Goal: Information Seeking & Learning: Find specific fact

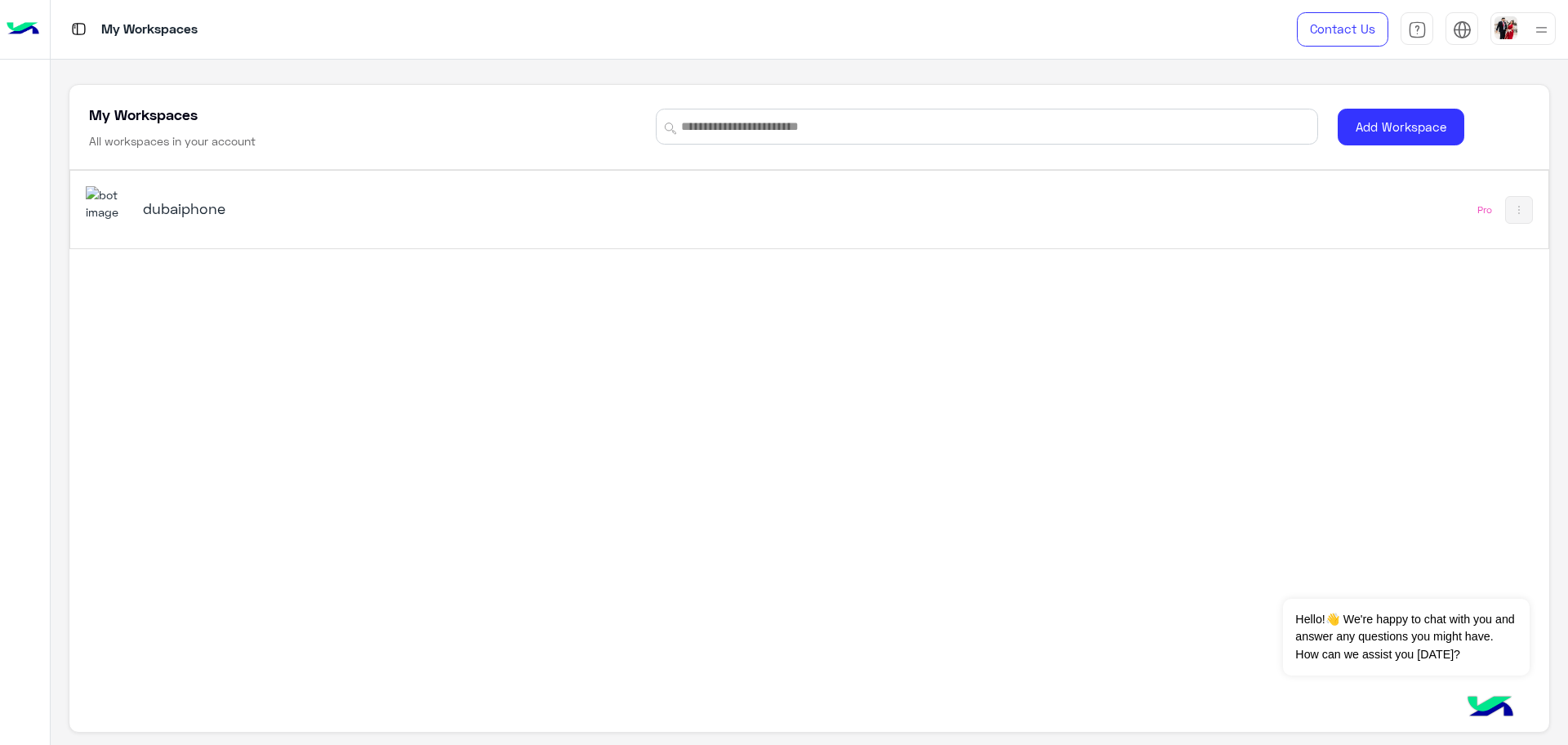
click at [470, 216] on h5 "dubaiphone" at bounding box center [403, 208] width 521 height 20
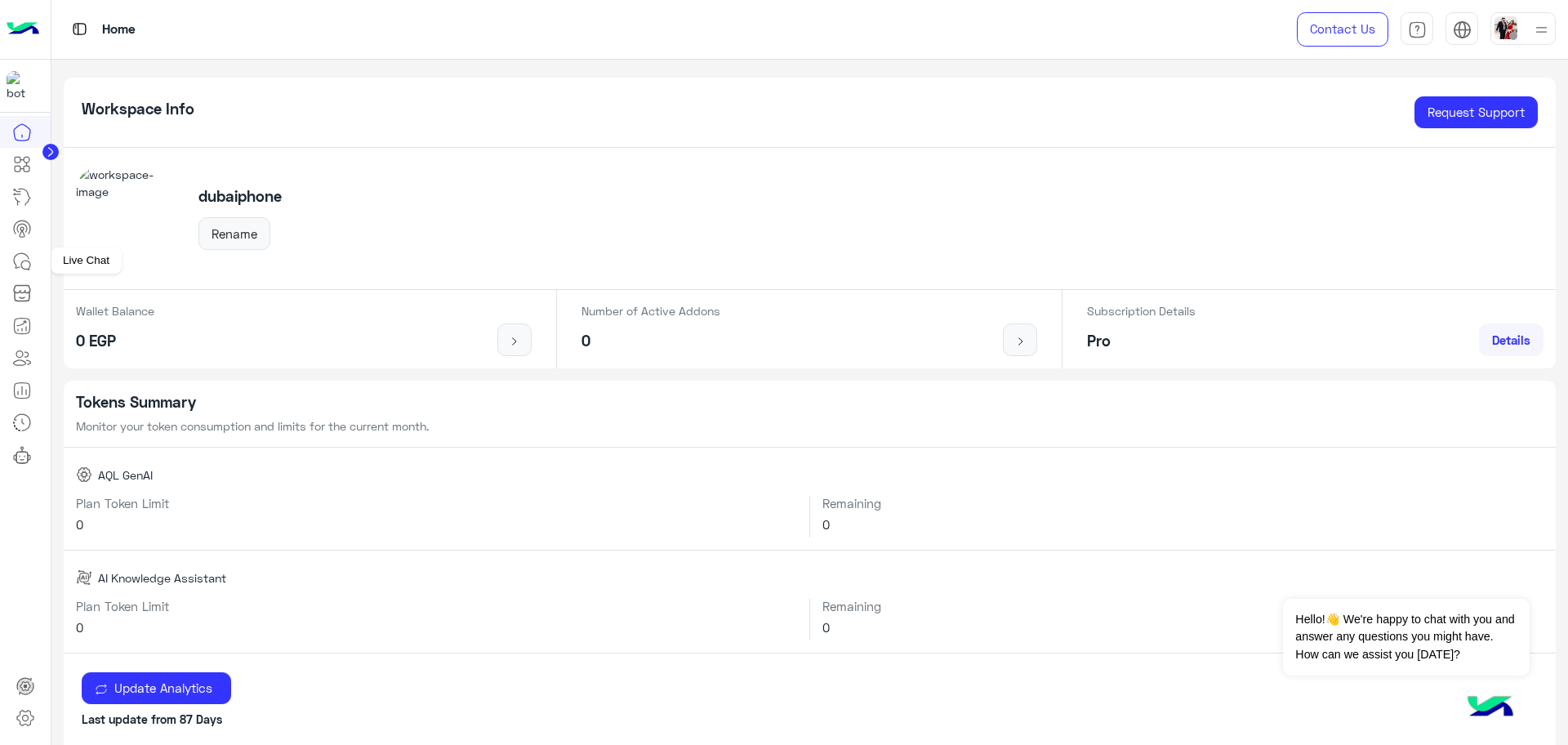
click at [15, 266] on icon at bounding box center [22, 262] width 20 height 20
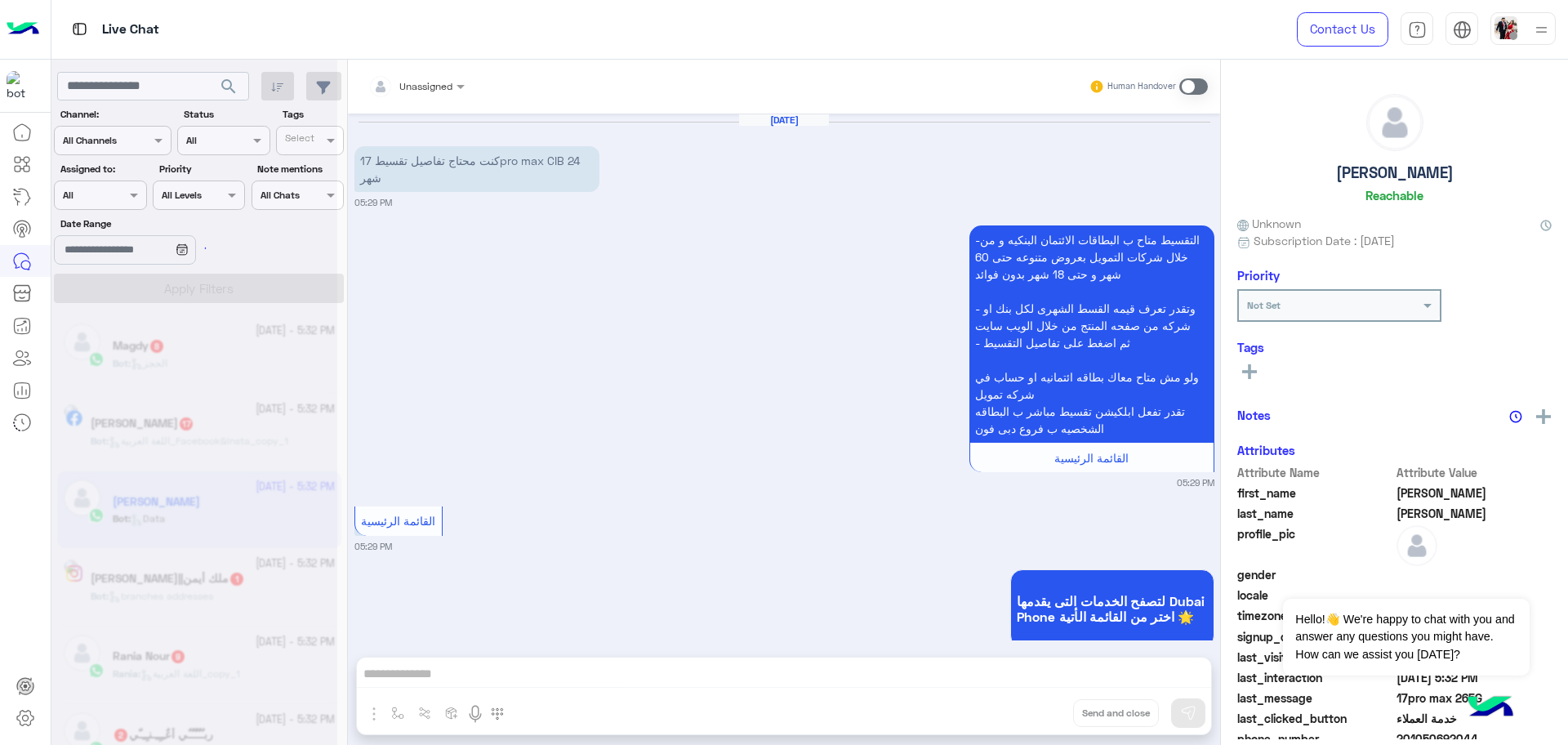
scroll to position [1505, 0]
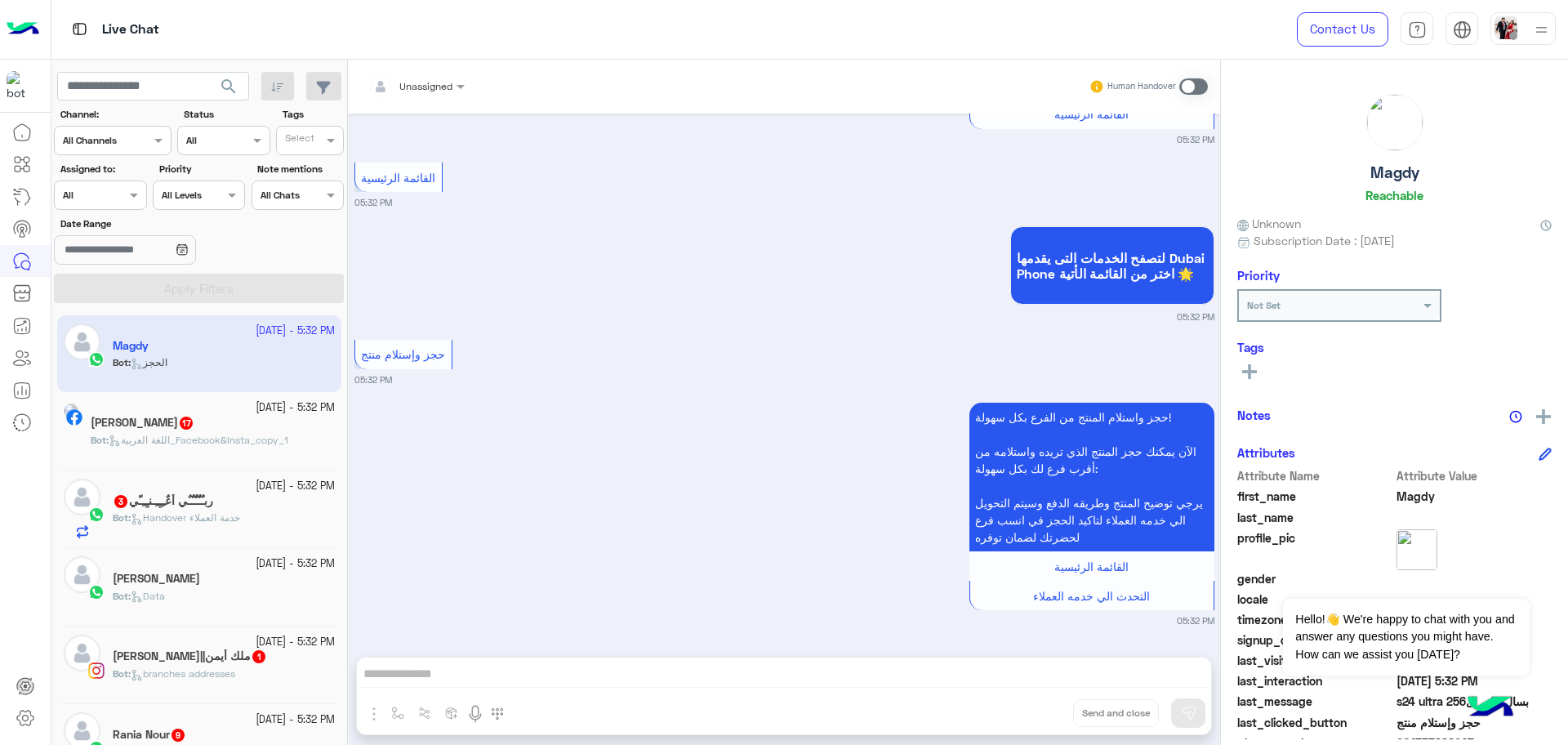
scroll to position [1452, 0]
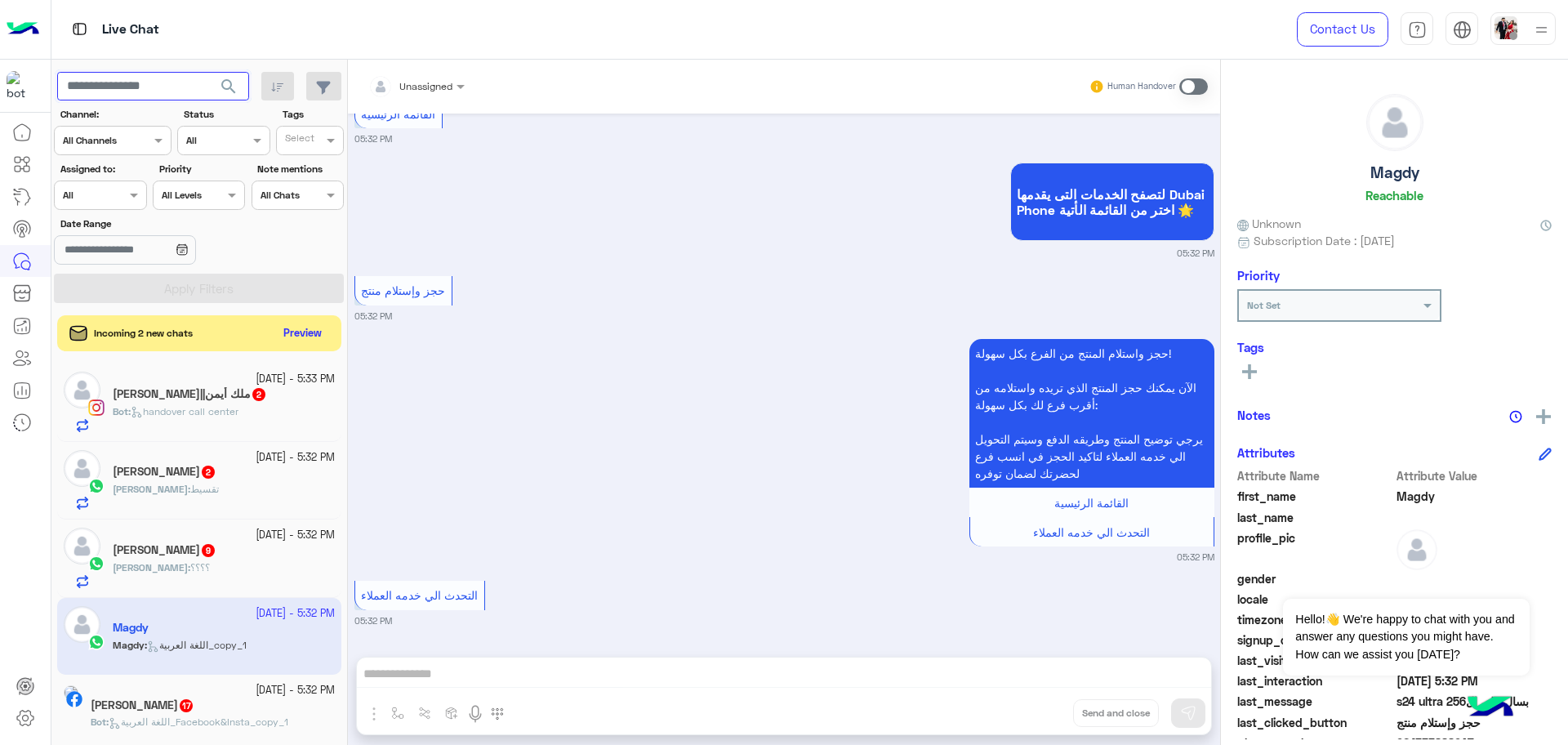
drag, startPoint x: 127, startPoint y: 100, endPoint x: 128, endPoint y: 89, distance: 11.0
click at [127, 95] on input "text" at bounding box center [152, 87] width 192 height 30
click at [128, 89] on input "text" at bounding box center [152, 87] width 192 height 30
paste input "**********"
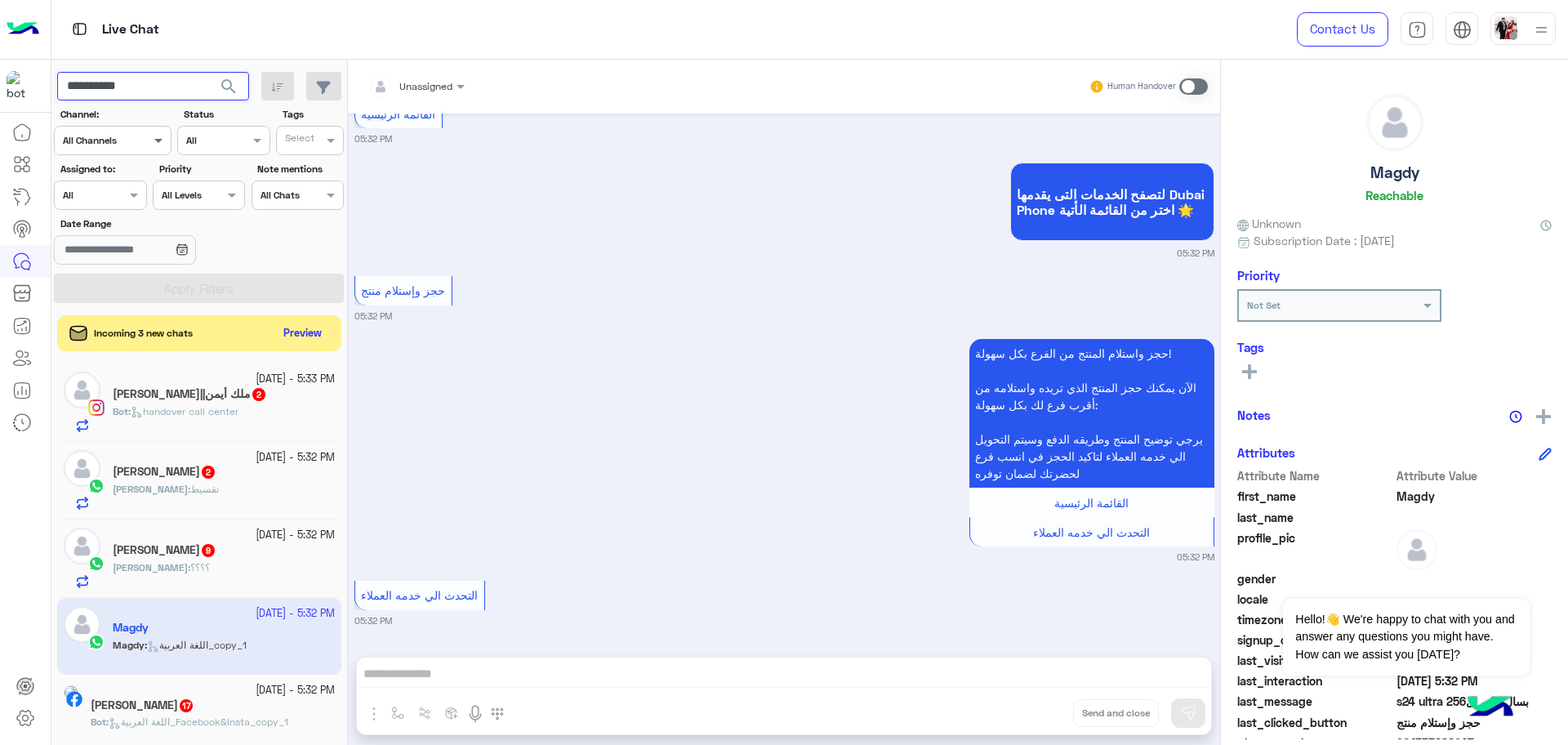
type input "**********"
click at [209, 72] on button "search" at bounding box center [229, 89] width 40 height 35
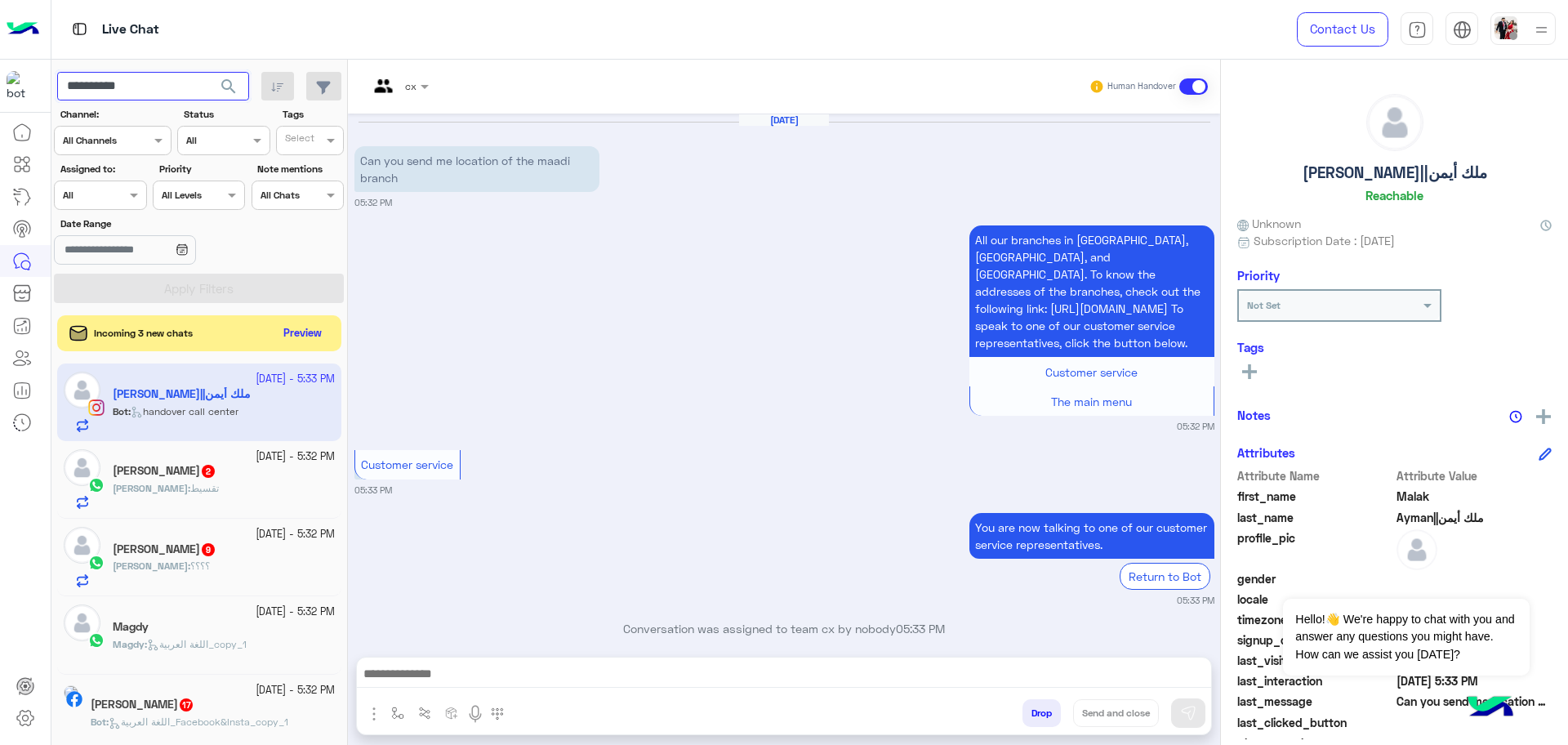
scroll to position [64, 0]
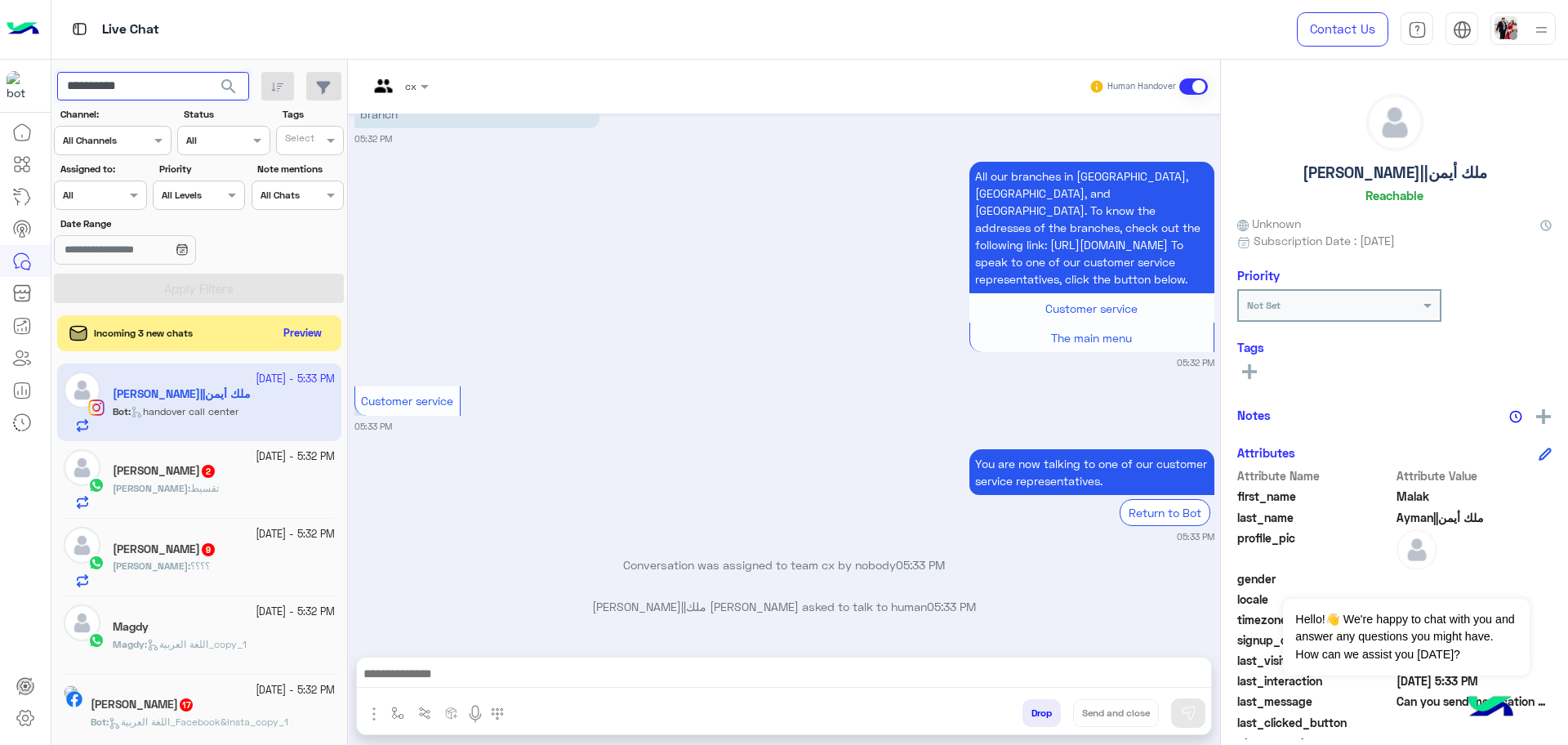
click at [156, 81] on input "**********" at bounding box center [152, 87] width 192 height 30
click at [156, 81] on div "**********" at bounding box center [200, 405] width 297 height 692
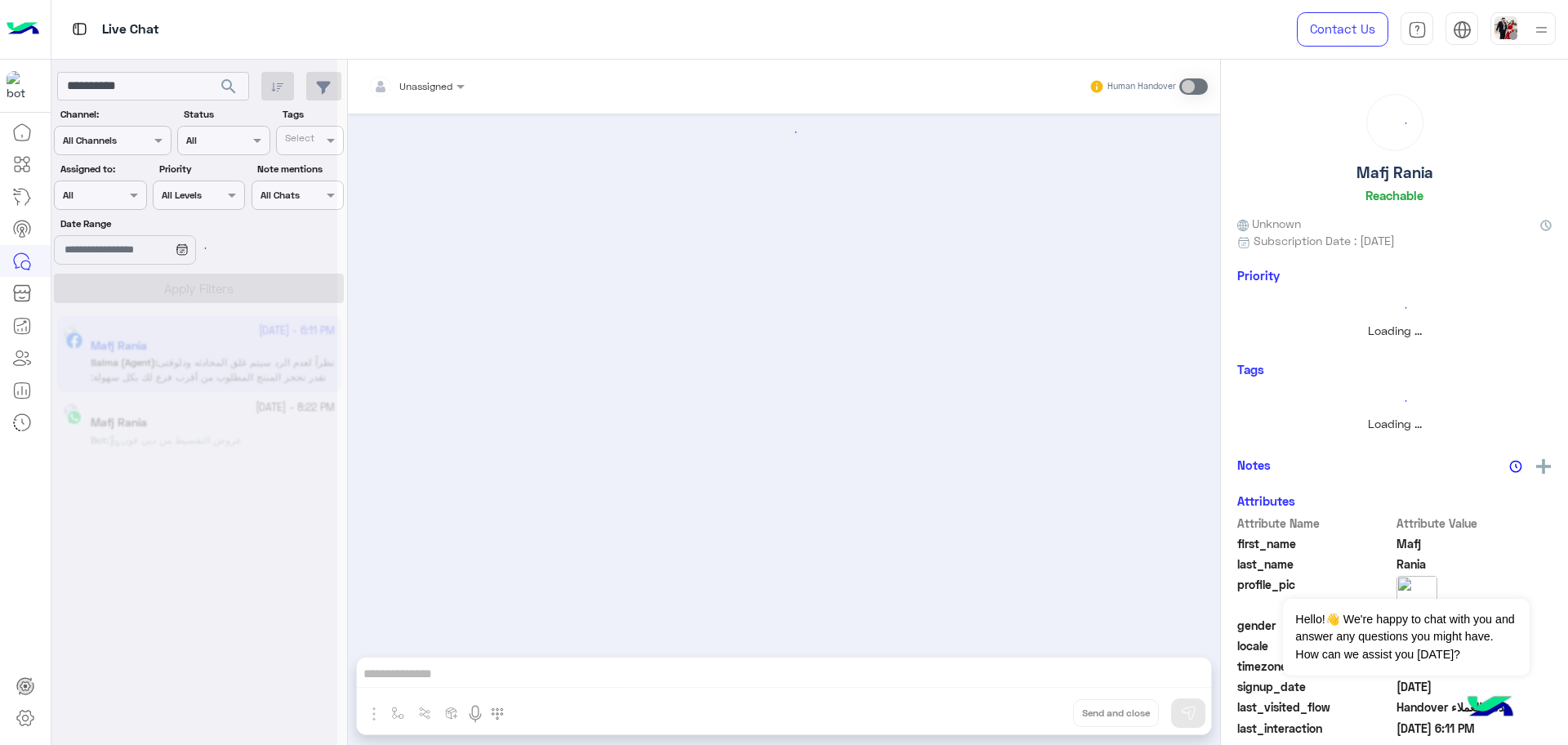
click at [156, 81] on div at bounding box center [194, 379] width 286 height 745
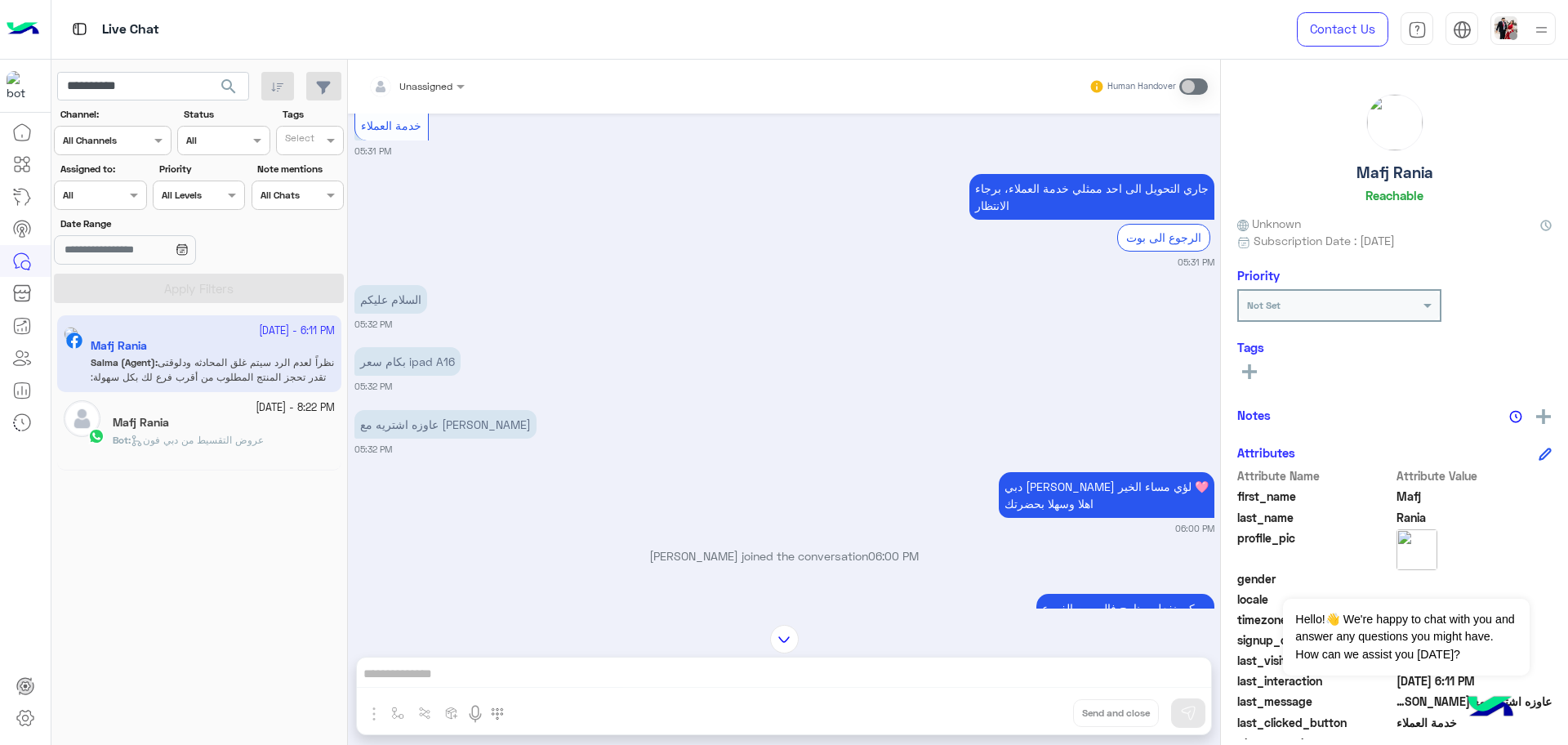
scroll to position [855, 0]
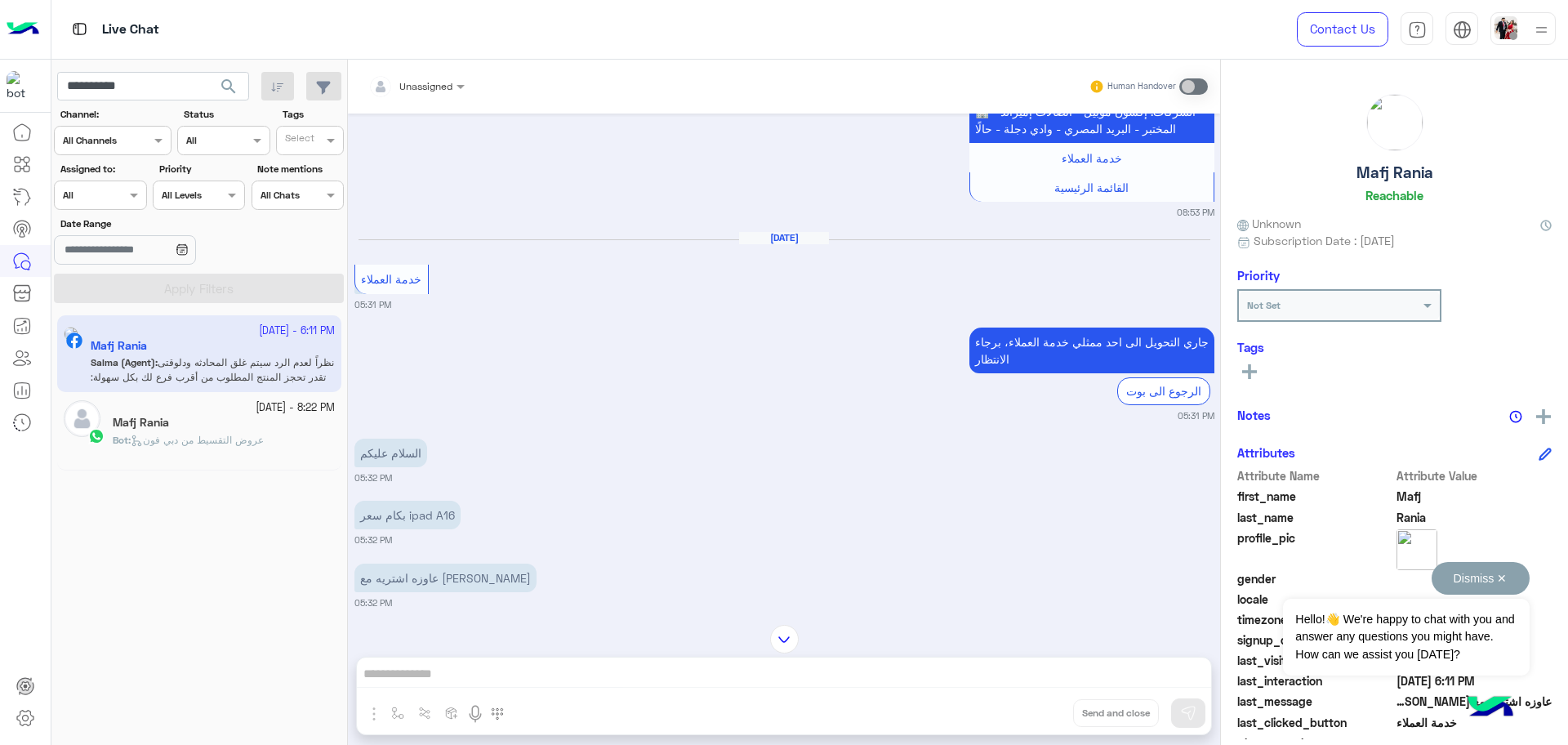
drag, startPoint x: 1364, startPoint y: 581, endPoint x: 980, endPoint y: 621, distance: 386.1
click at [980, 621] on div "Unassigned Human Handover [DATE] حضرتك مفعل فاليو ؟ لا للاسف 08:50 PM مش مفعله …" at bounding box center [784, 405] width 872 height 692
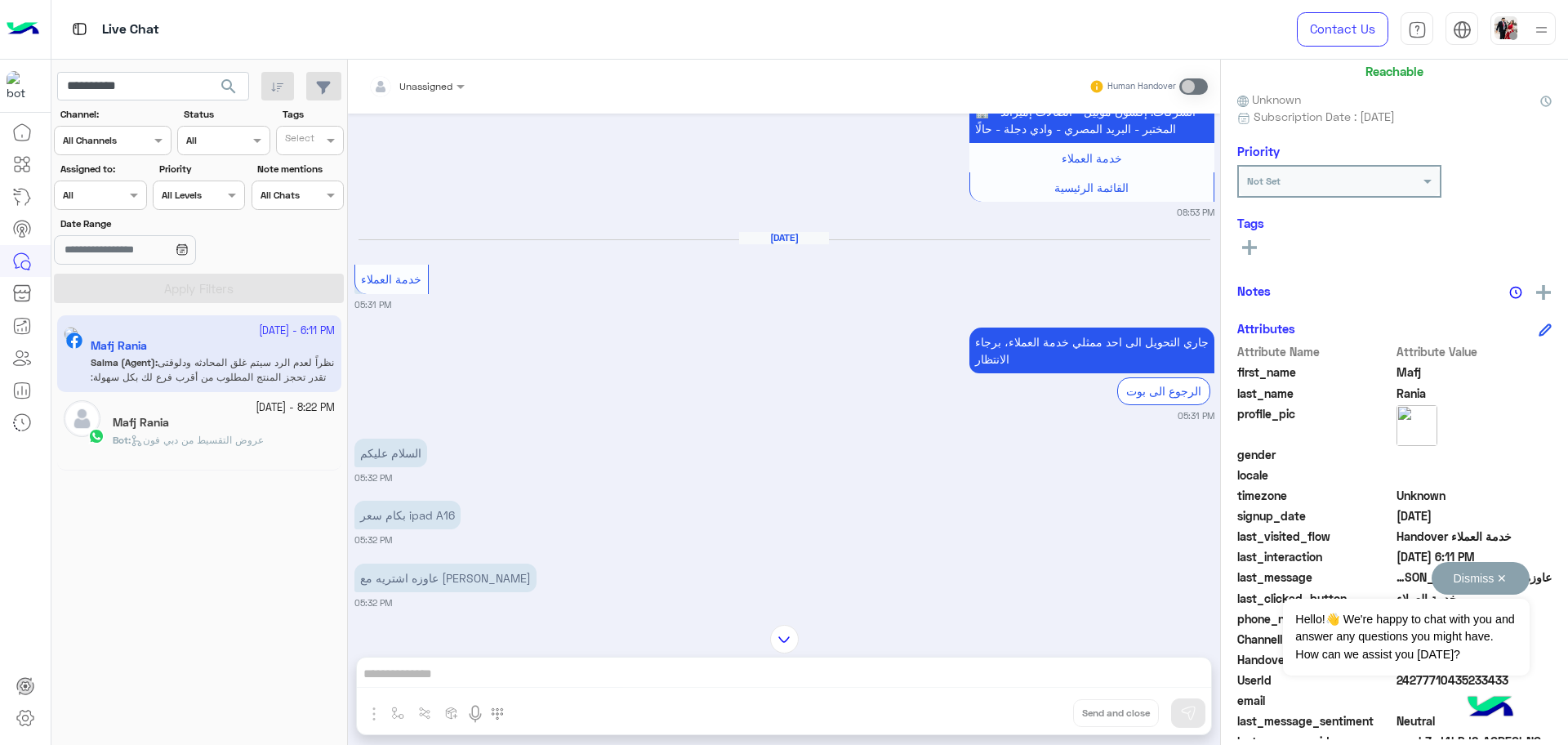
scroll to position [155, 0]
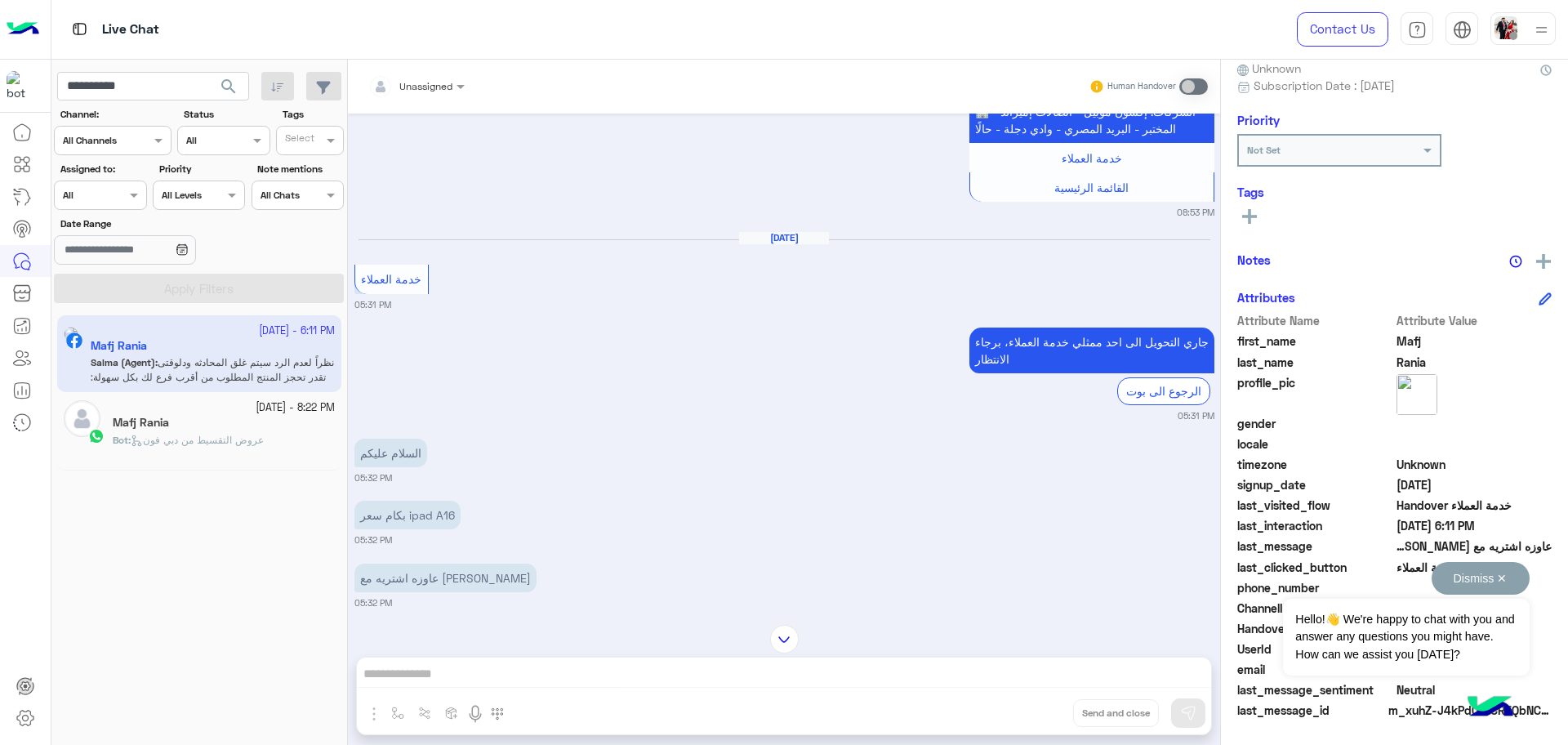
click at [1493, 576] on button "Dismiss ✕" at bounding box center [1480, 578] width 98 height 33
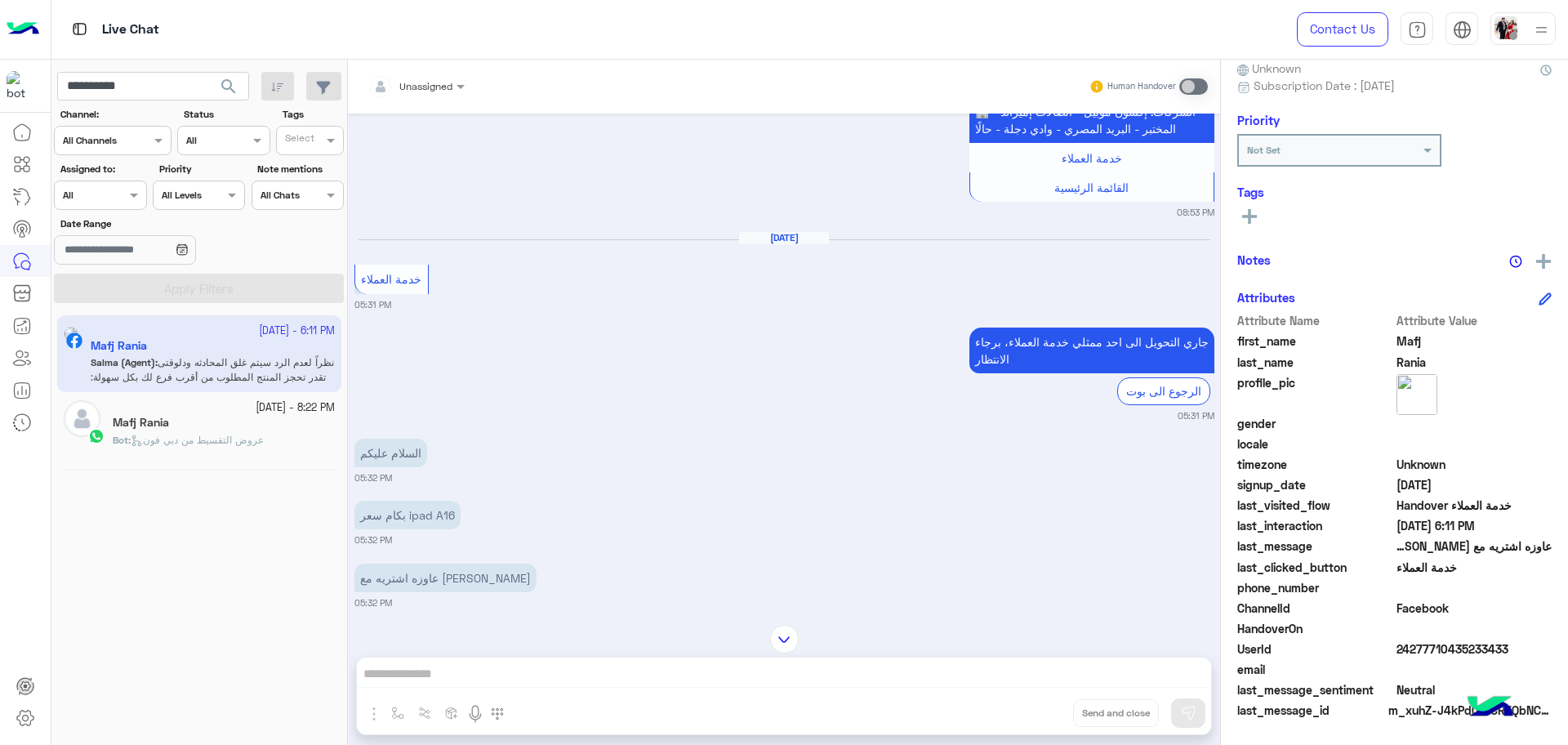
click at [1433, 649] on span "24277710435233433" at bounding box center [1473, 648] width 156 height 17
copy span "24277710435233433"
